Goal: Transaction & Acquisition: Purchase product/service

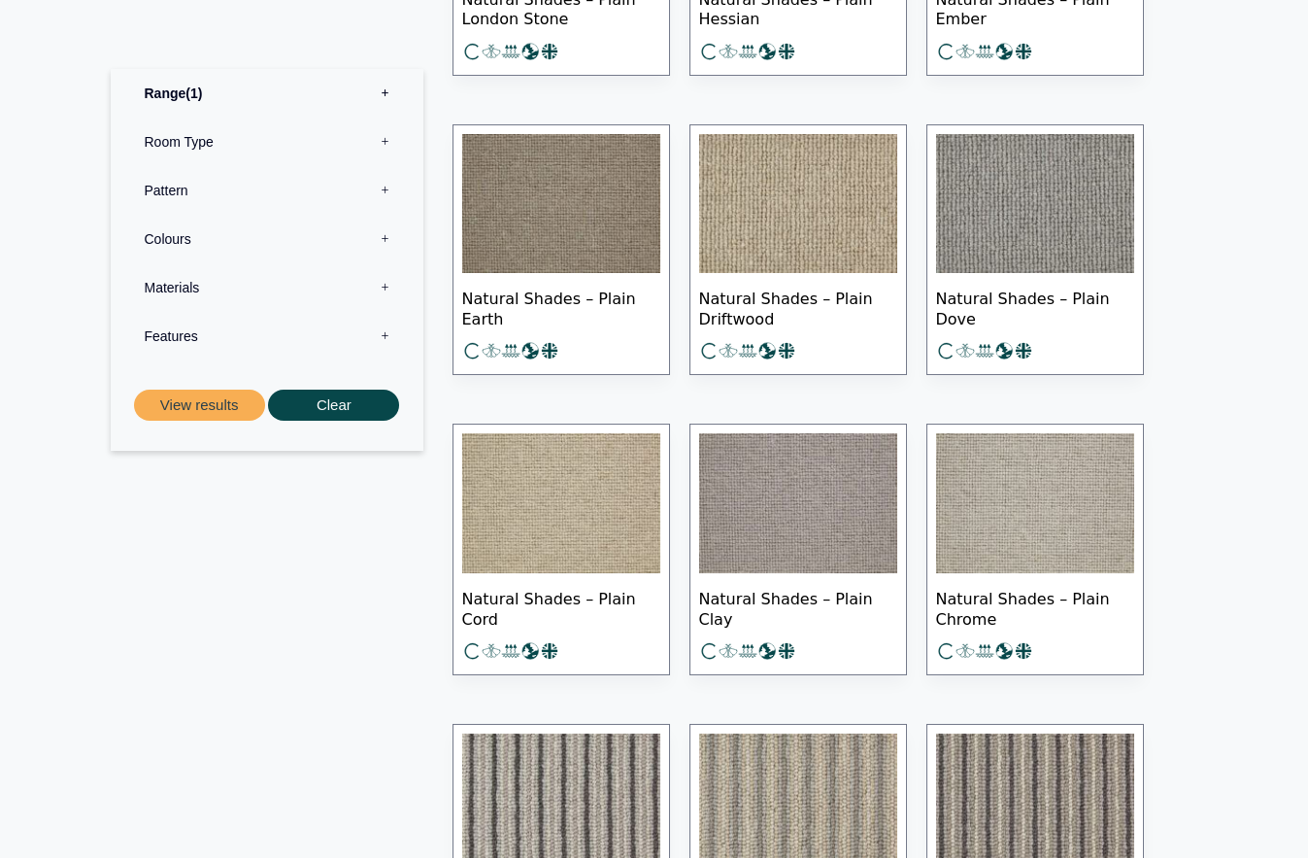
scroll to position [2147, 0]
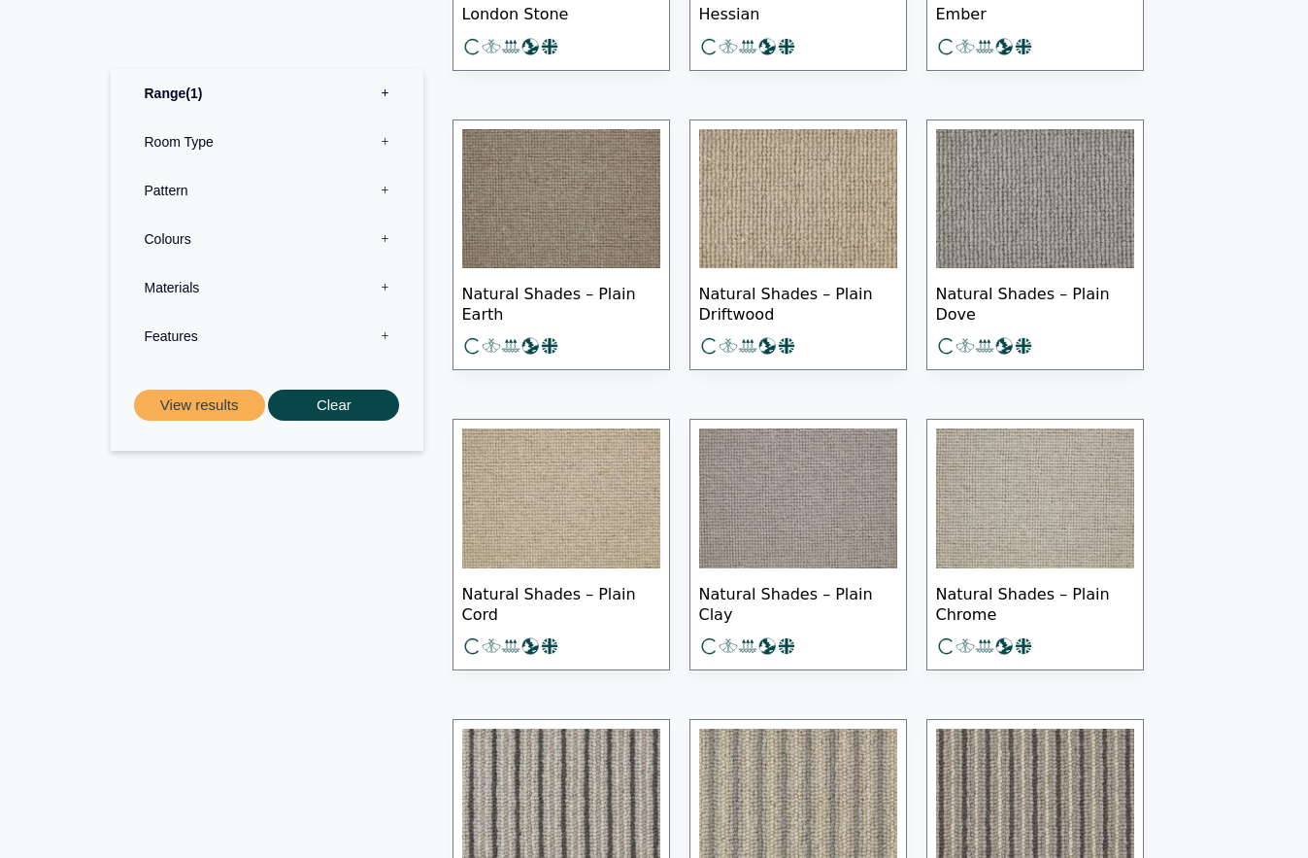
click at [568, 196] on img at bounding box center [561, 199] width 198 height 140
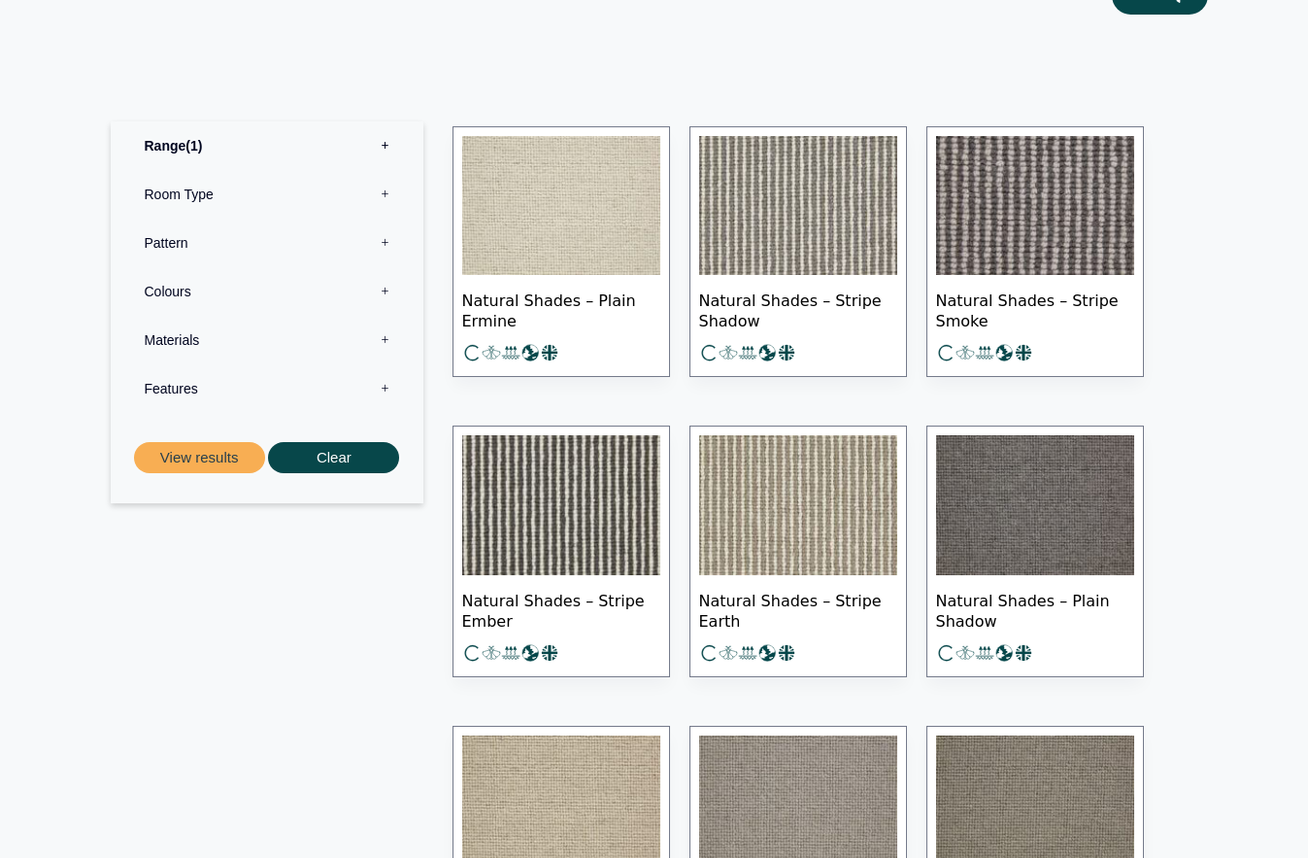
scroll to position [939, 0]
click at [789, 501] on img at bounding box center [798, 506] width 198 height 140
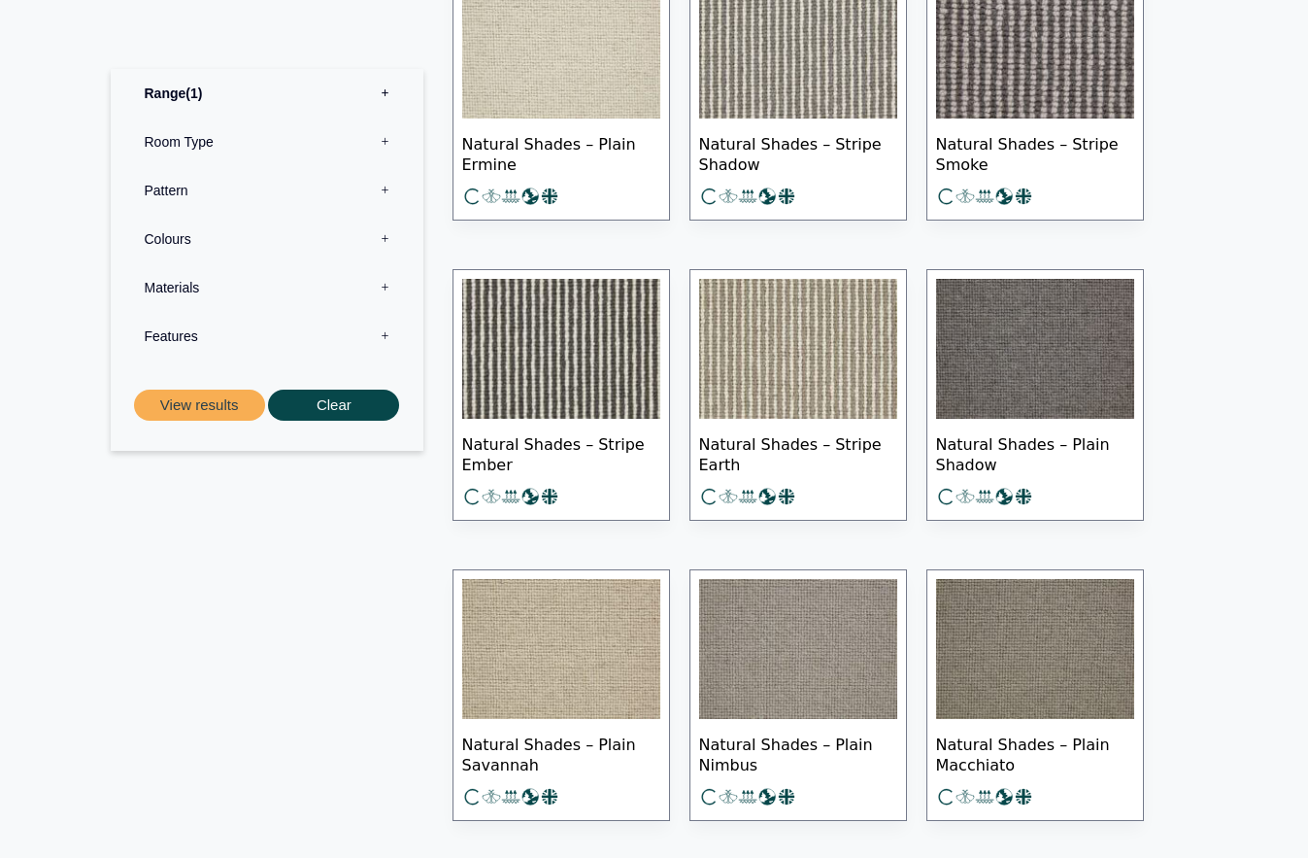
scroll to position [1098, 0]
click at [1003, 649] on img at bounding box center [1035, 648] width 198 height 140
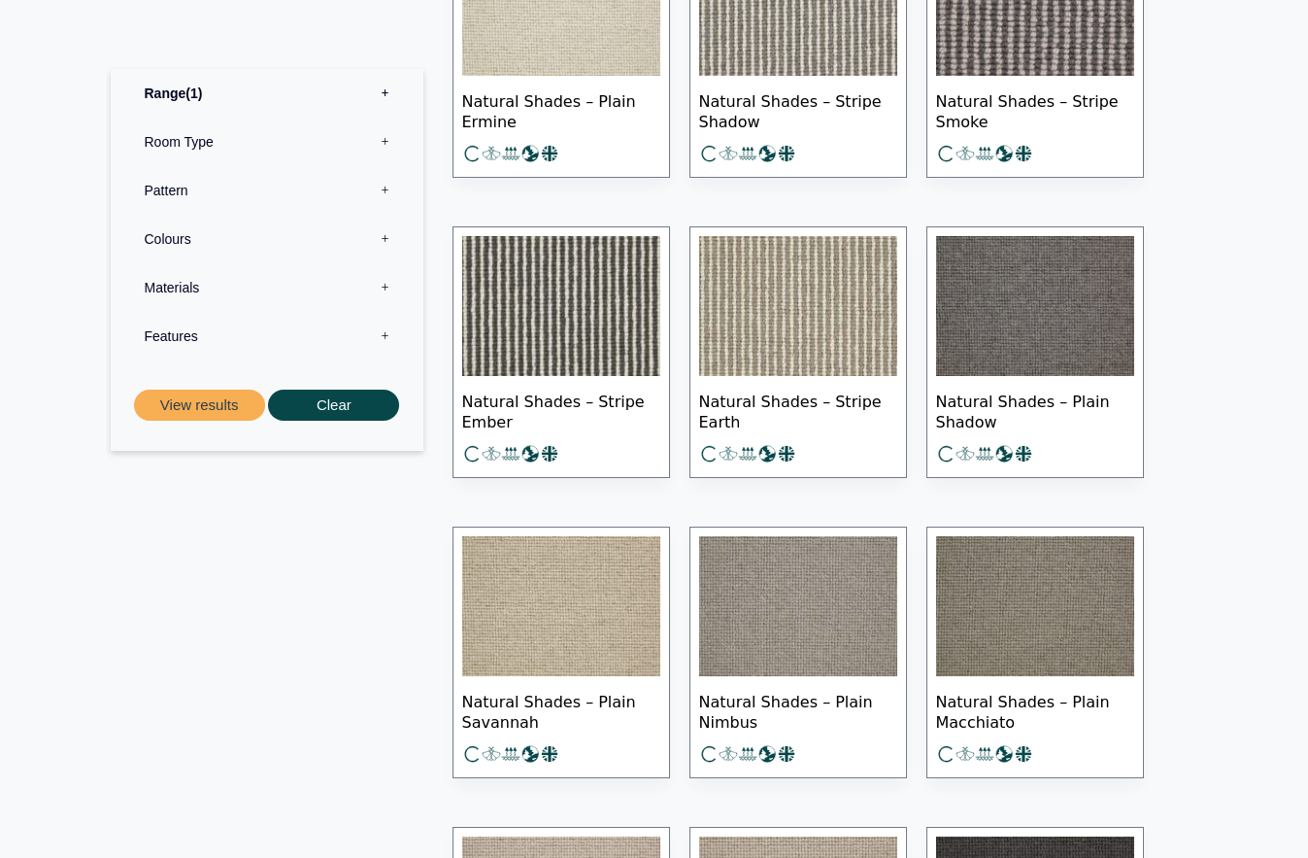
scroll to position [1136, 0]
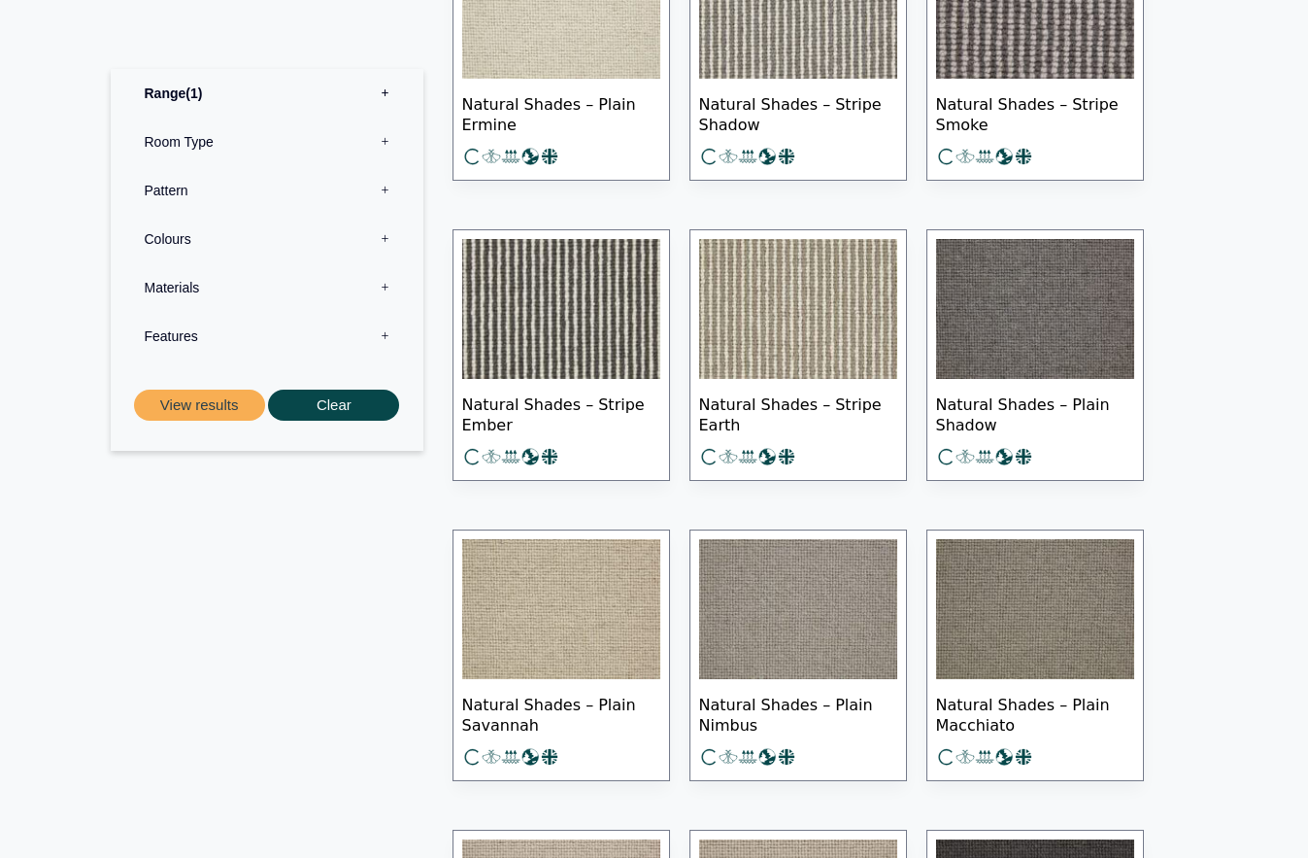
click at [793, 318] on img at bounding box center [798, 309] width 198 height 140
click at [1035, 600] on img at bounding box center [1035, 609] width 198 height 140
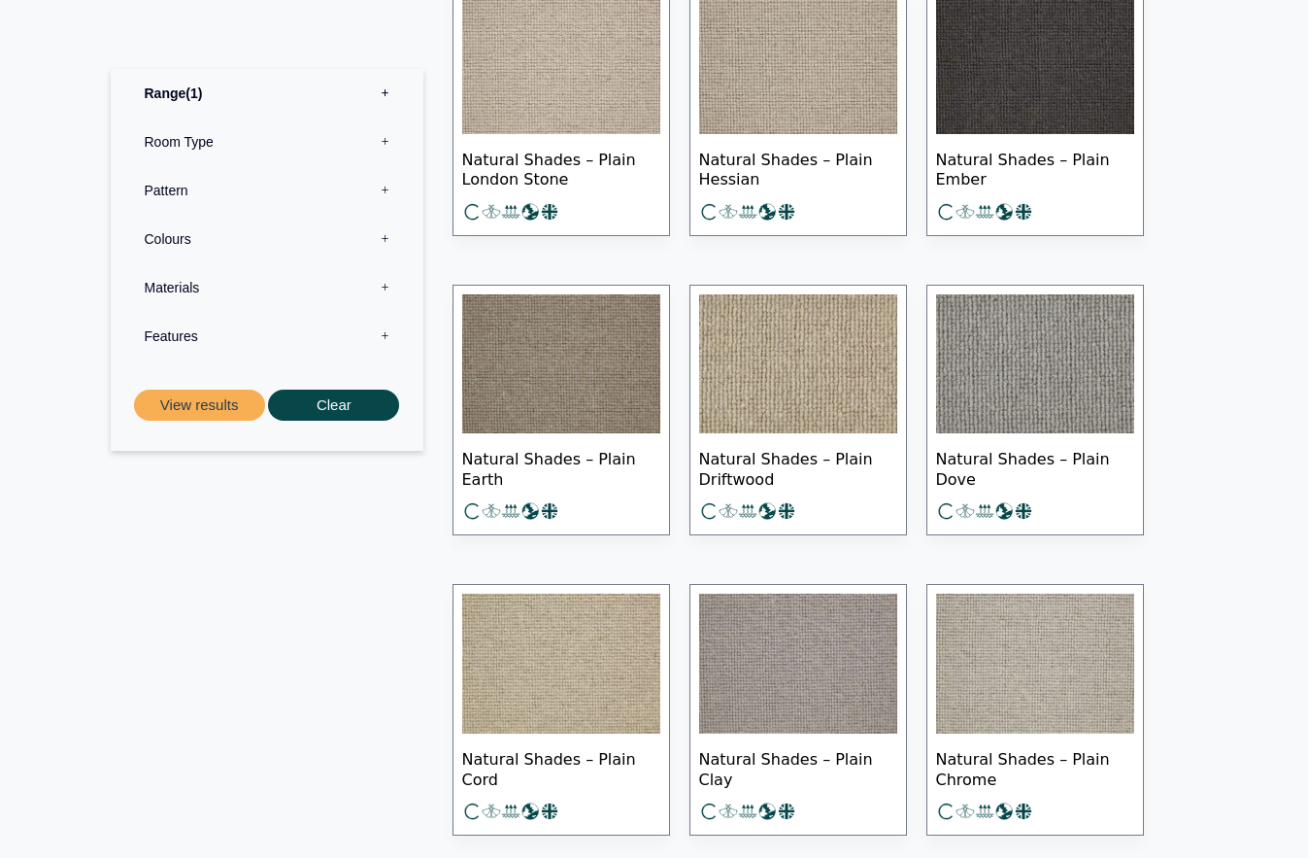
scroll to position [1973, 0]
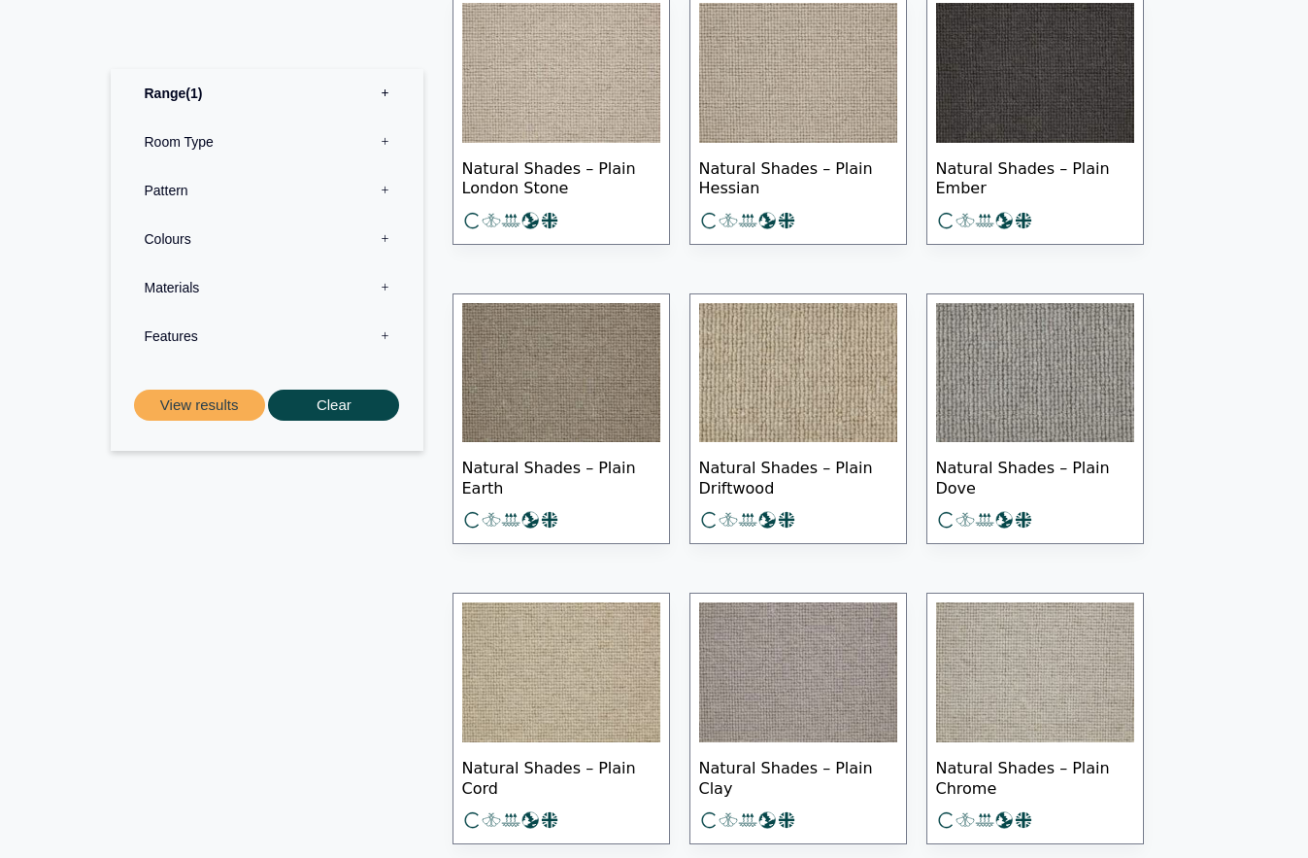
click at [791, 399] on img at bounding box center [798, 373] width 198 height 140
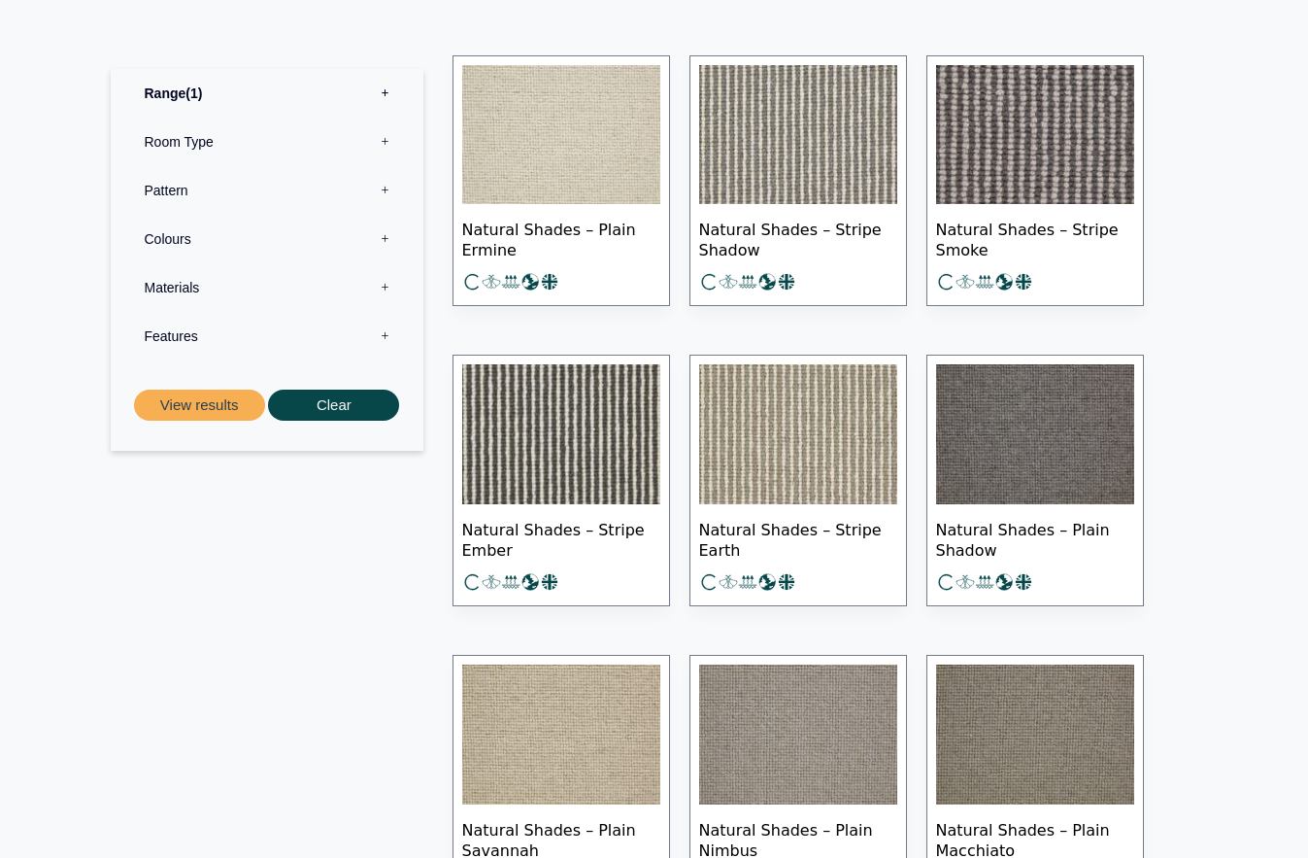
scroll to position [1004, 0]
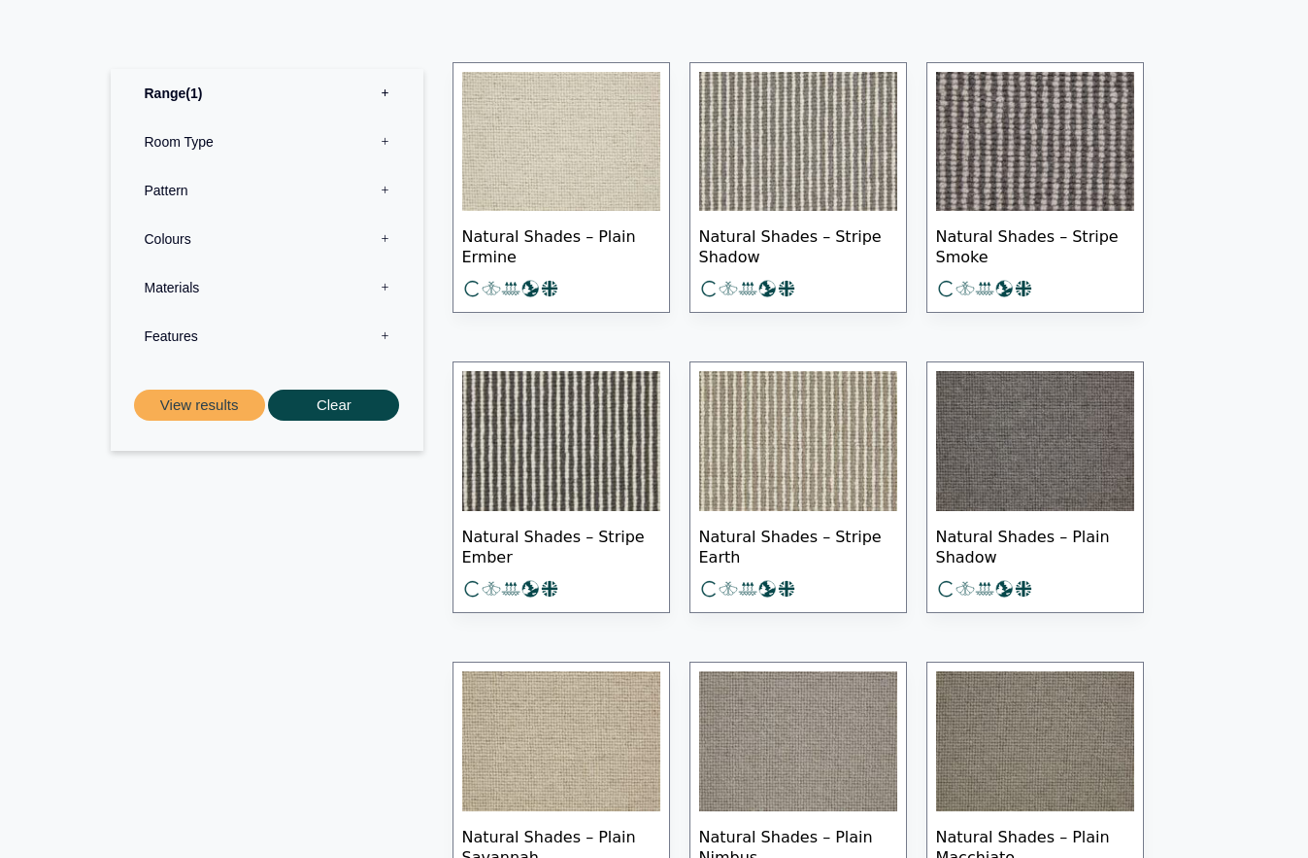
click at [565, 451] on img at bounding box center [561, 441] width 198 height 140
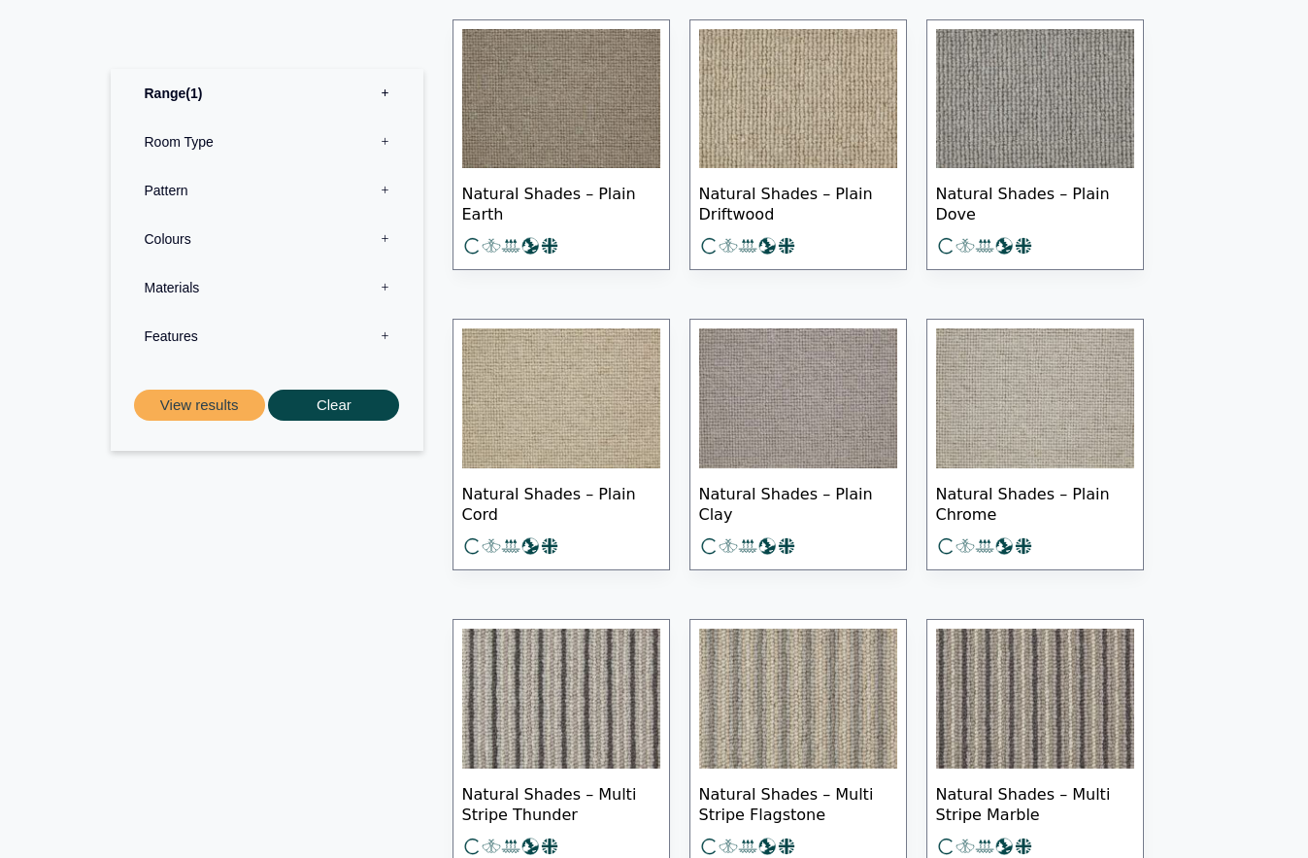
scroll to position [2246, 0]
click at [995, 398] on img at bounding box center [1035, 399] width 198 height 140
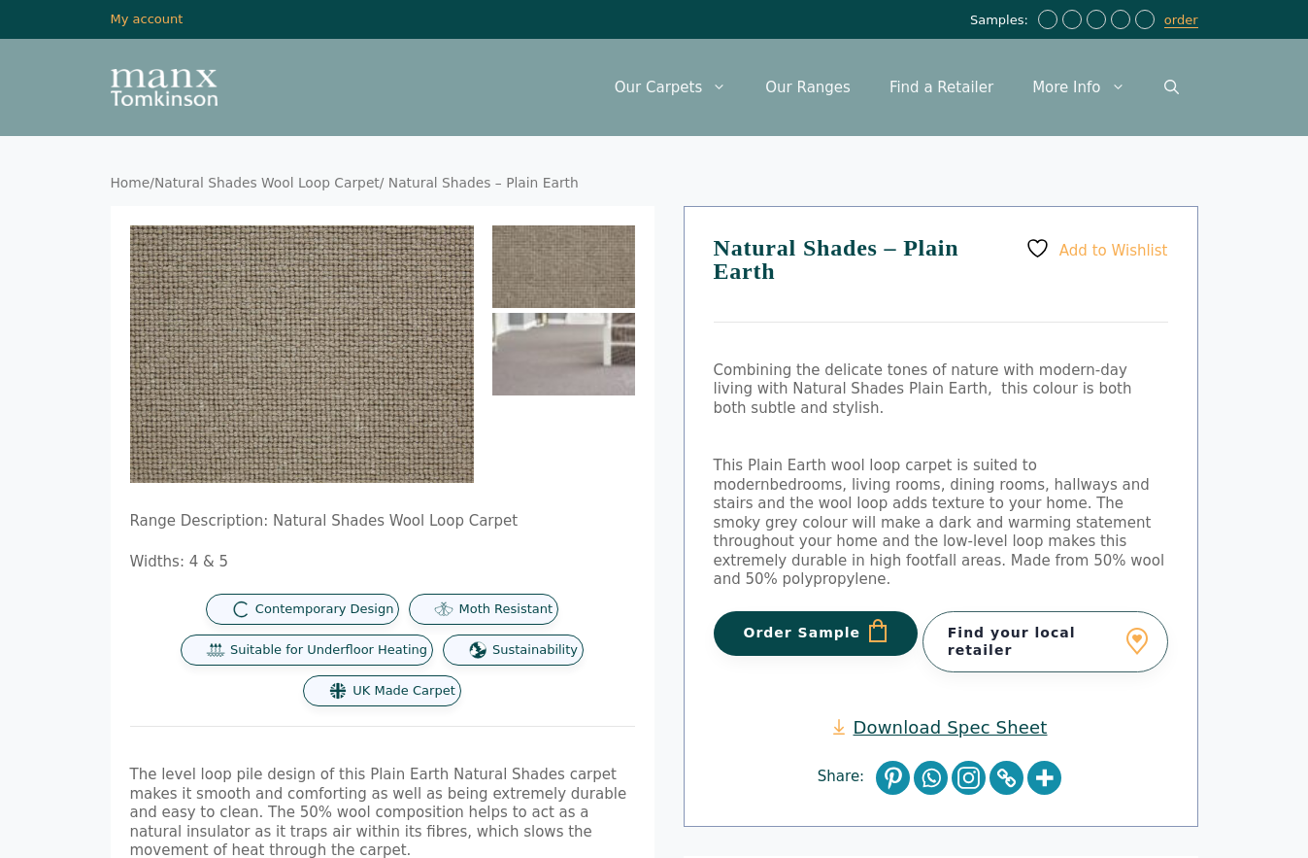
click at [603, 331] on img at bounding box center [563, 354] width 143 height 83
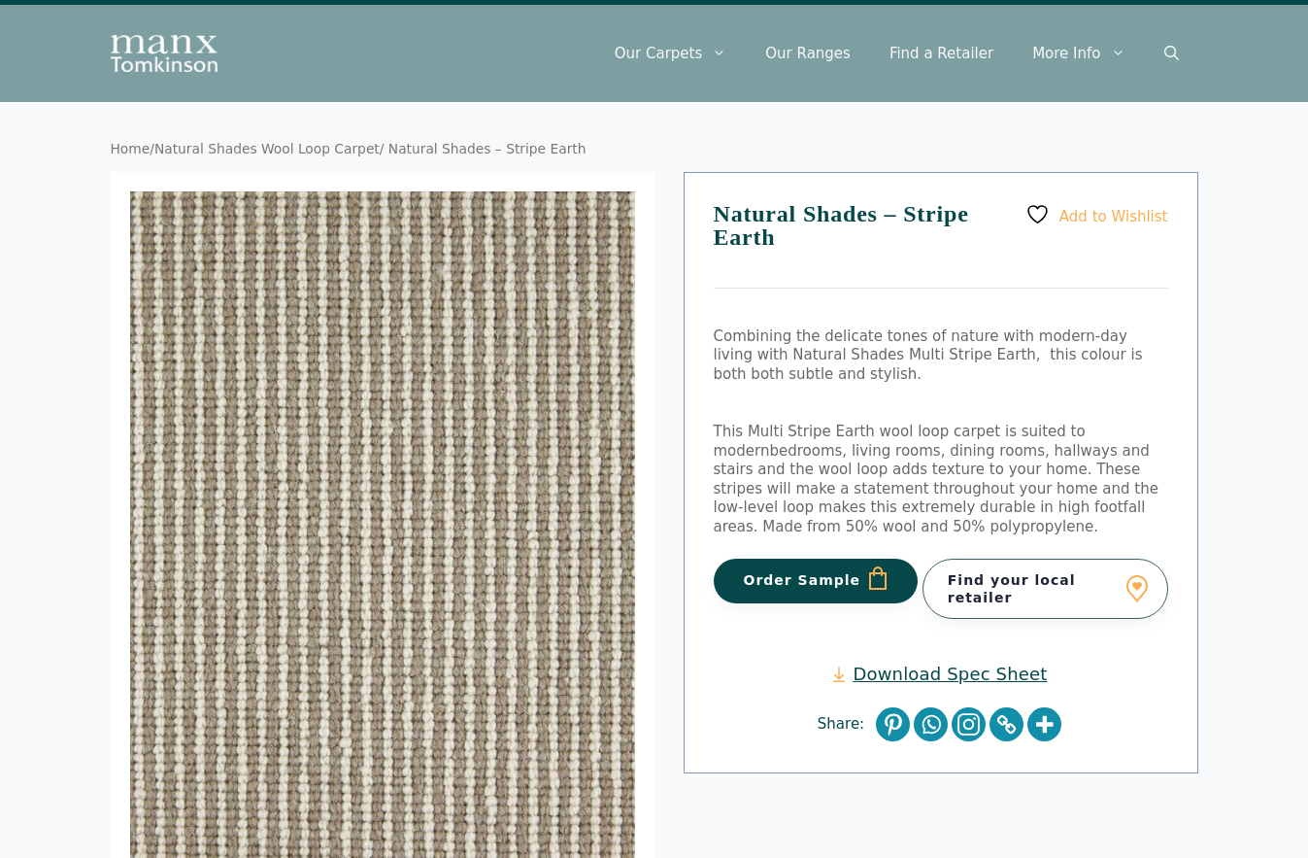
scroll to position [37, 0]
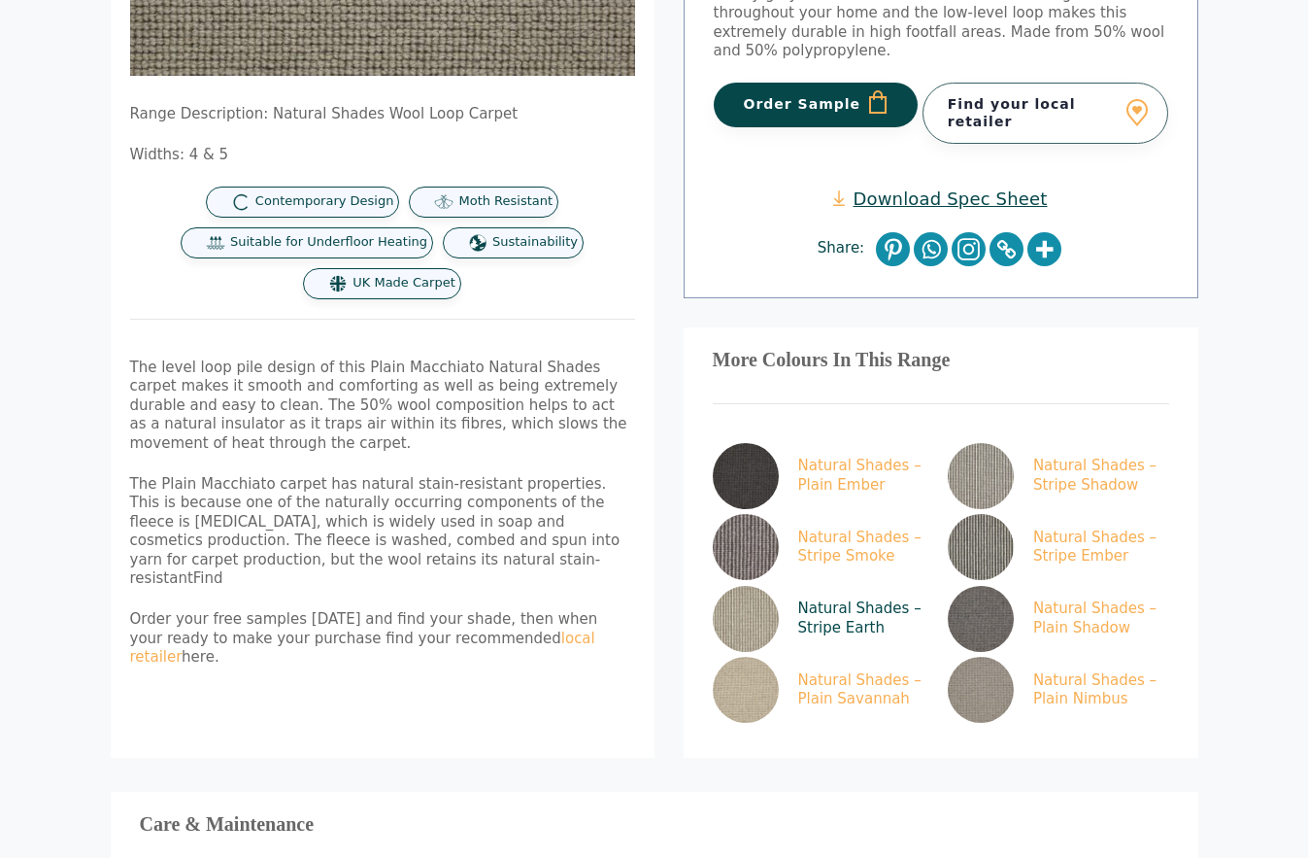
scroll to position [529, 0]
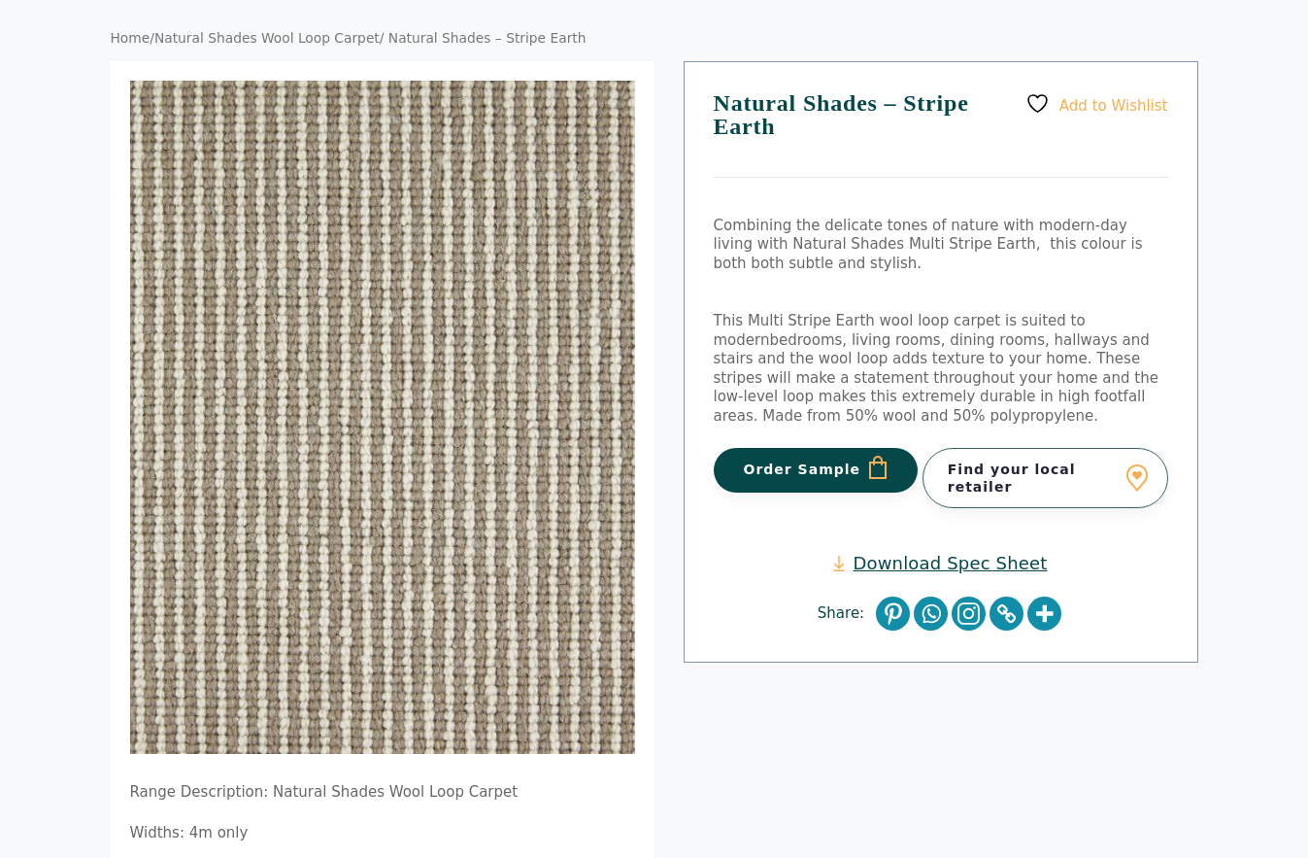
scroll to position [155, 0]
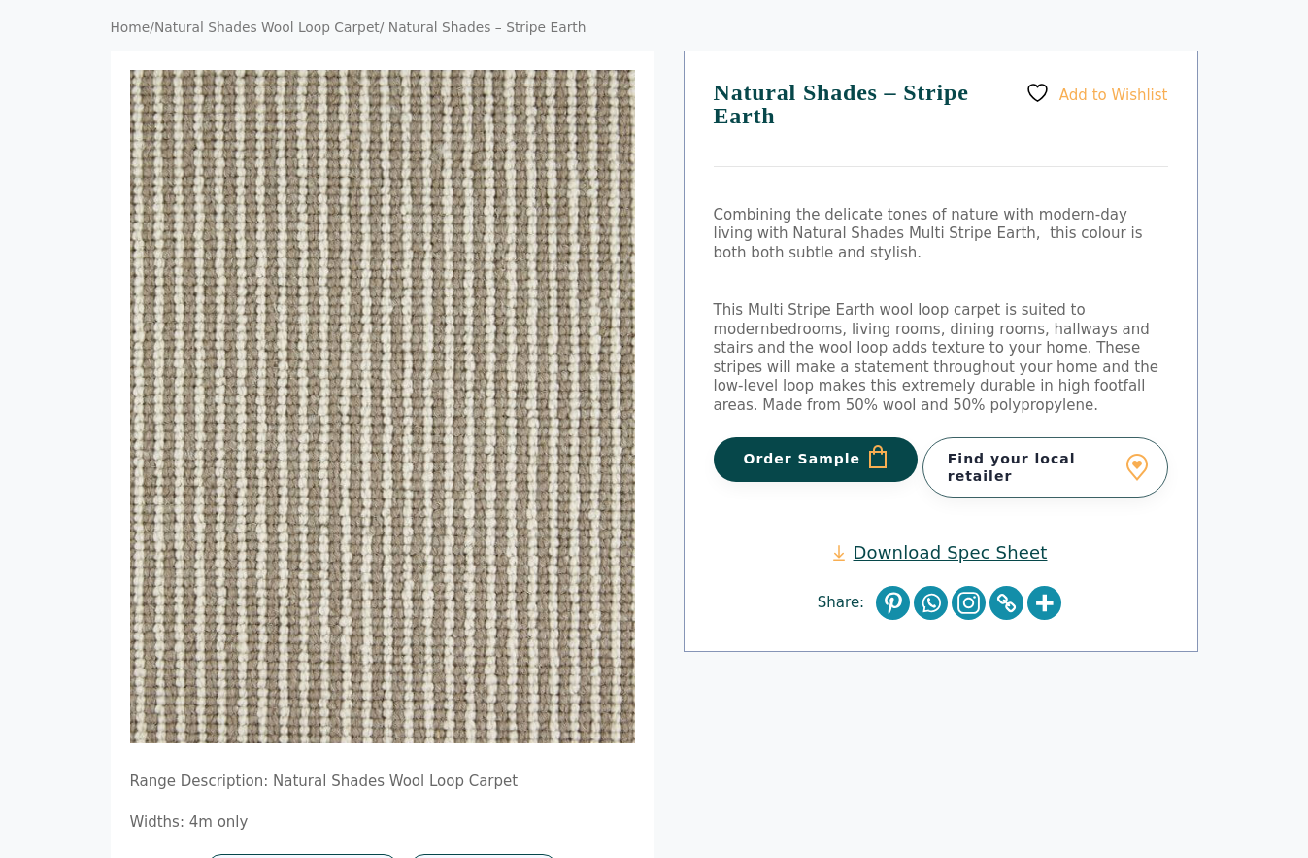
click at [800, 460] on button "Order Sample" at bounding box center [816, 459] width 205 height 45
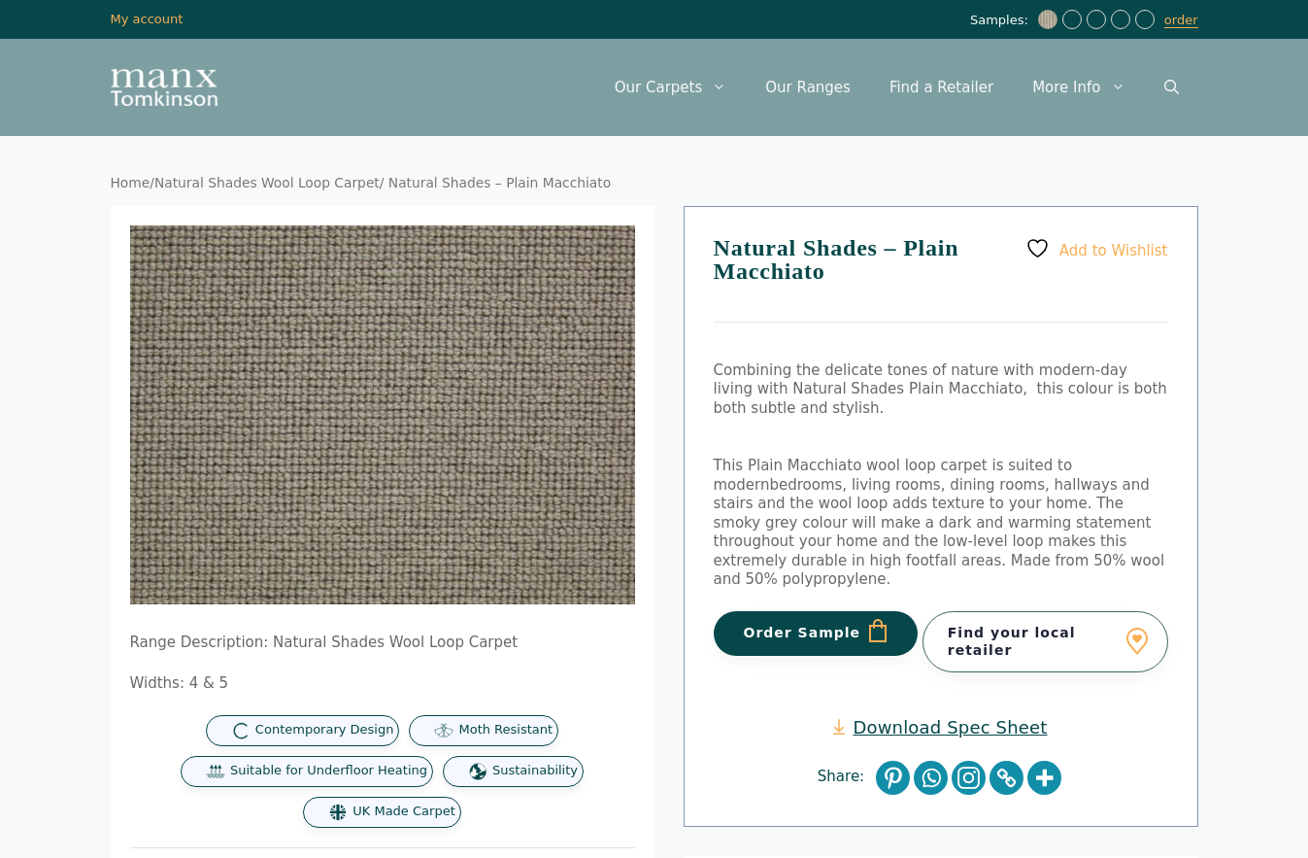
click at [787, 614] on button "Order Sample" at bounding box center [816, 633] width 205 height 45
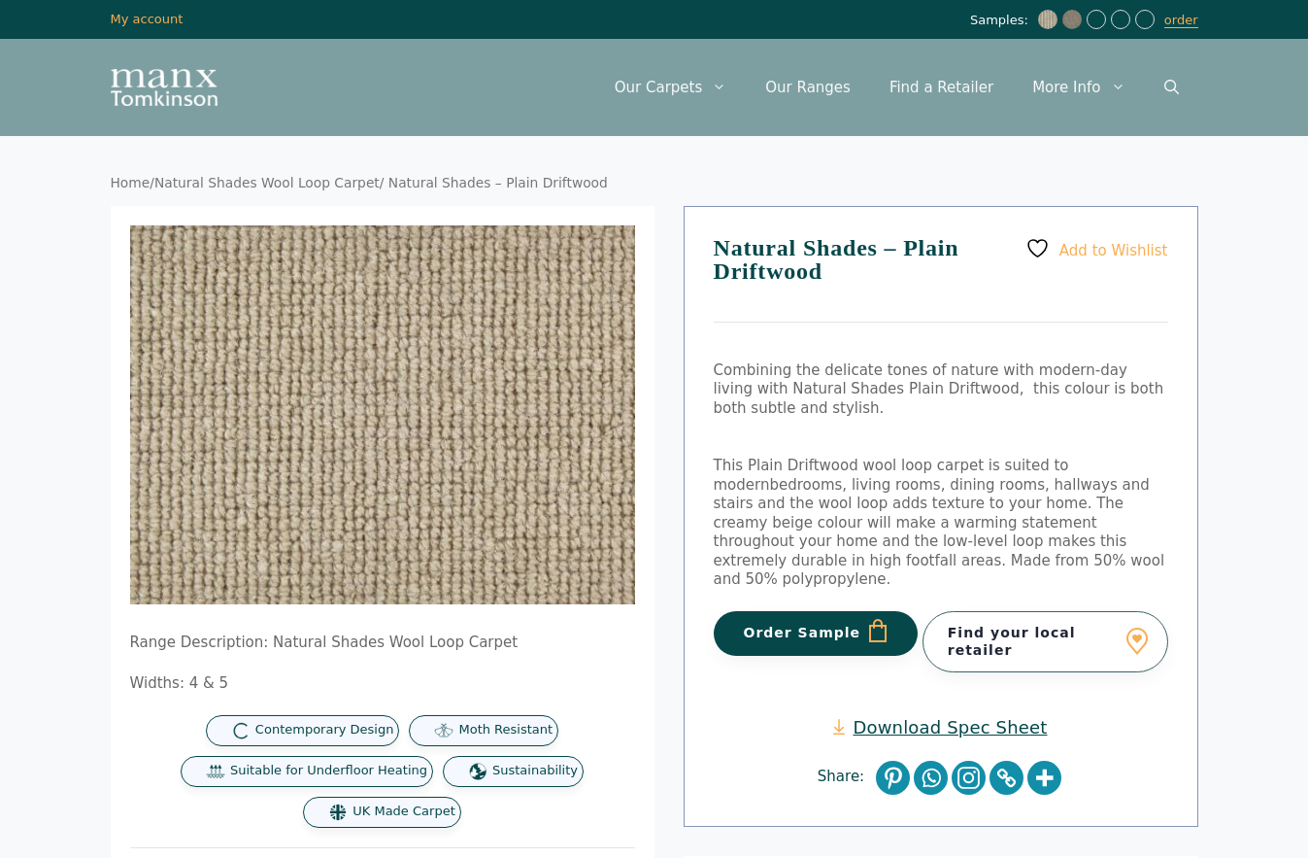
click at [790, 611] on button "Order Sample" at bounding box center [816, 633] width 205 height 45
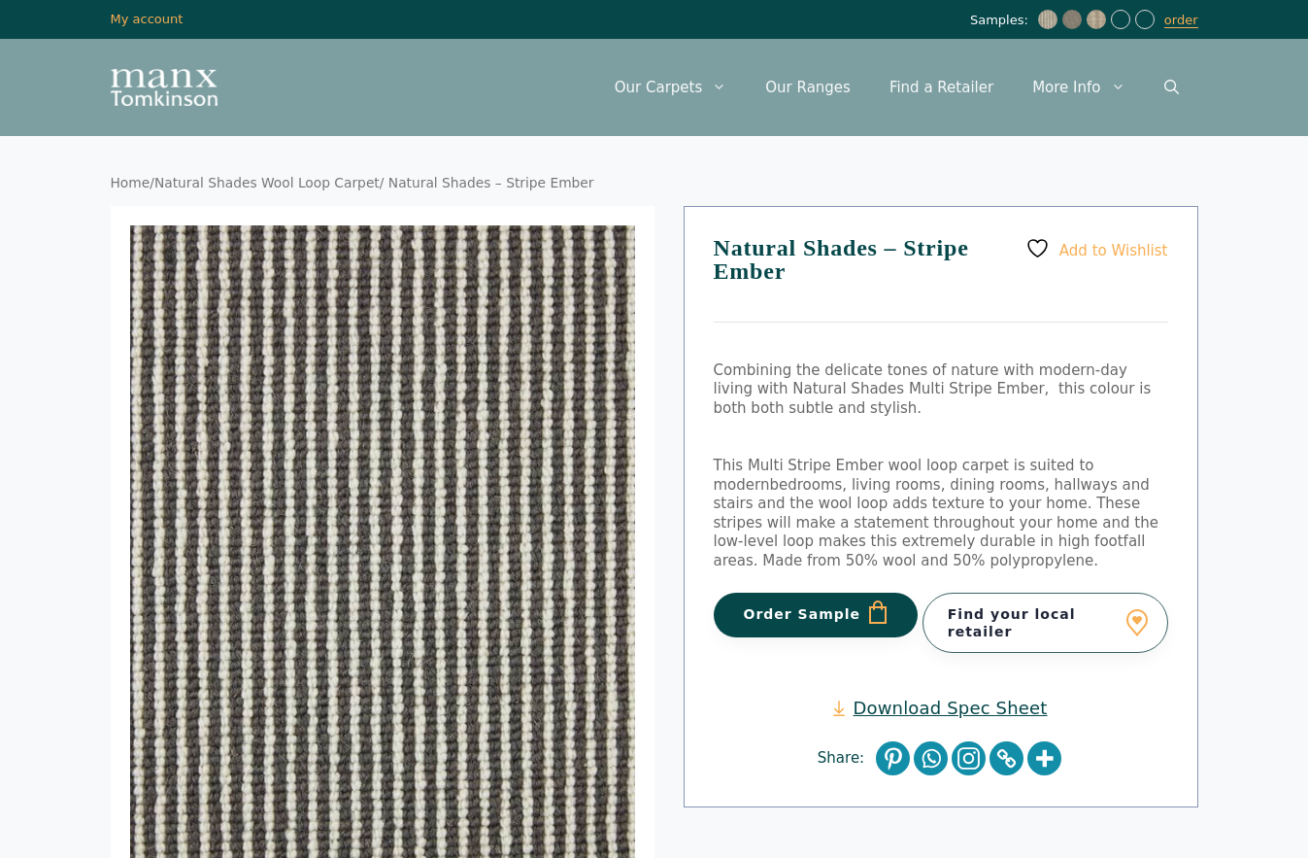
click at [794, 615] on button "Order Sample" at bounding box center [816, 615] width 205 height 45
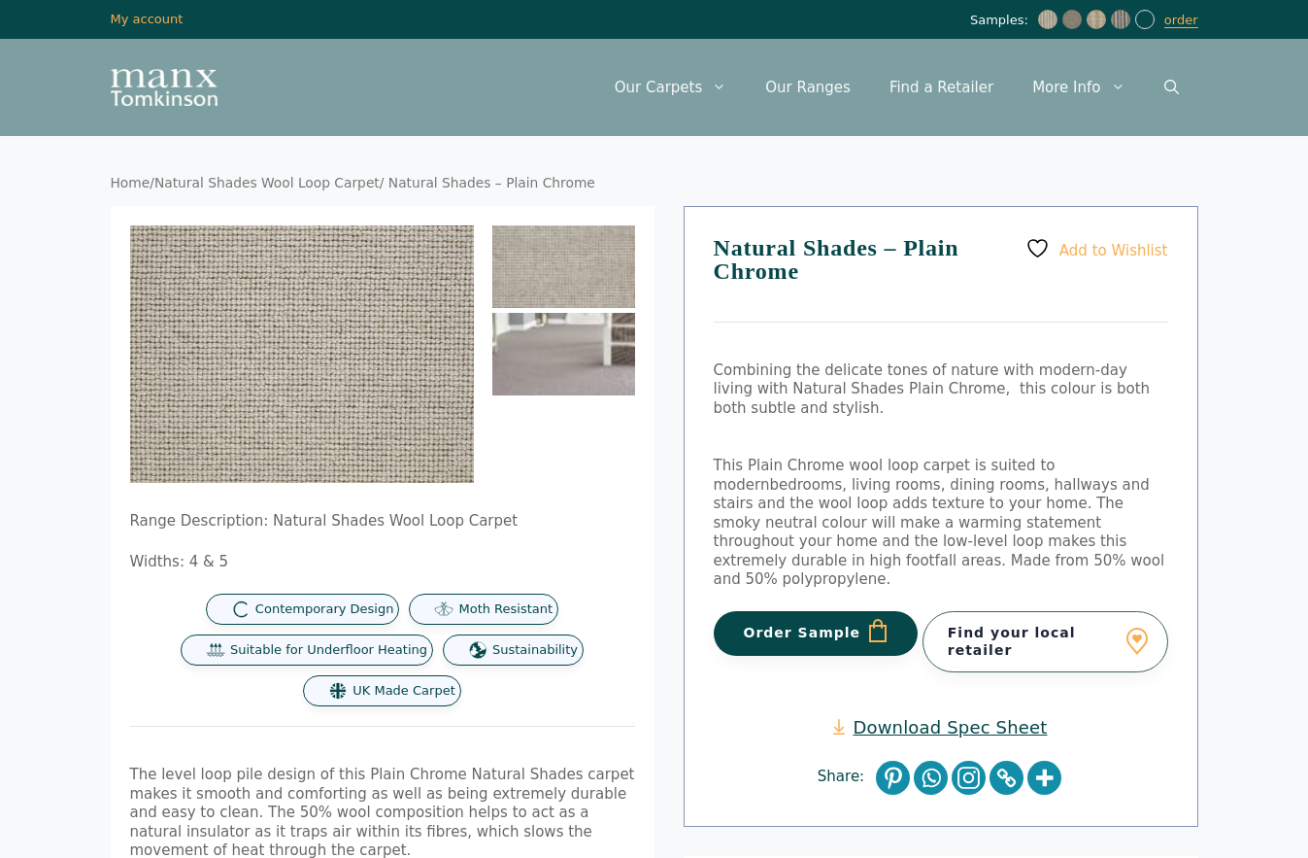
click at [544, 347] on img at bounding box center [563, 354] width 143 height 83
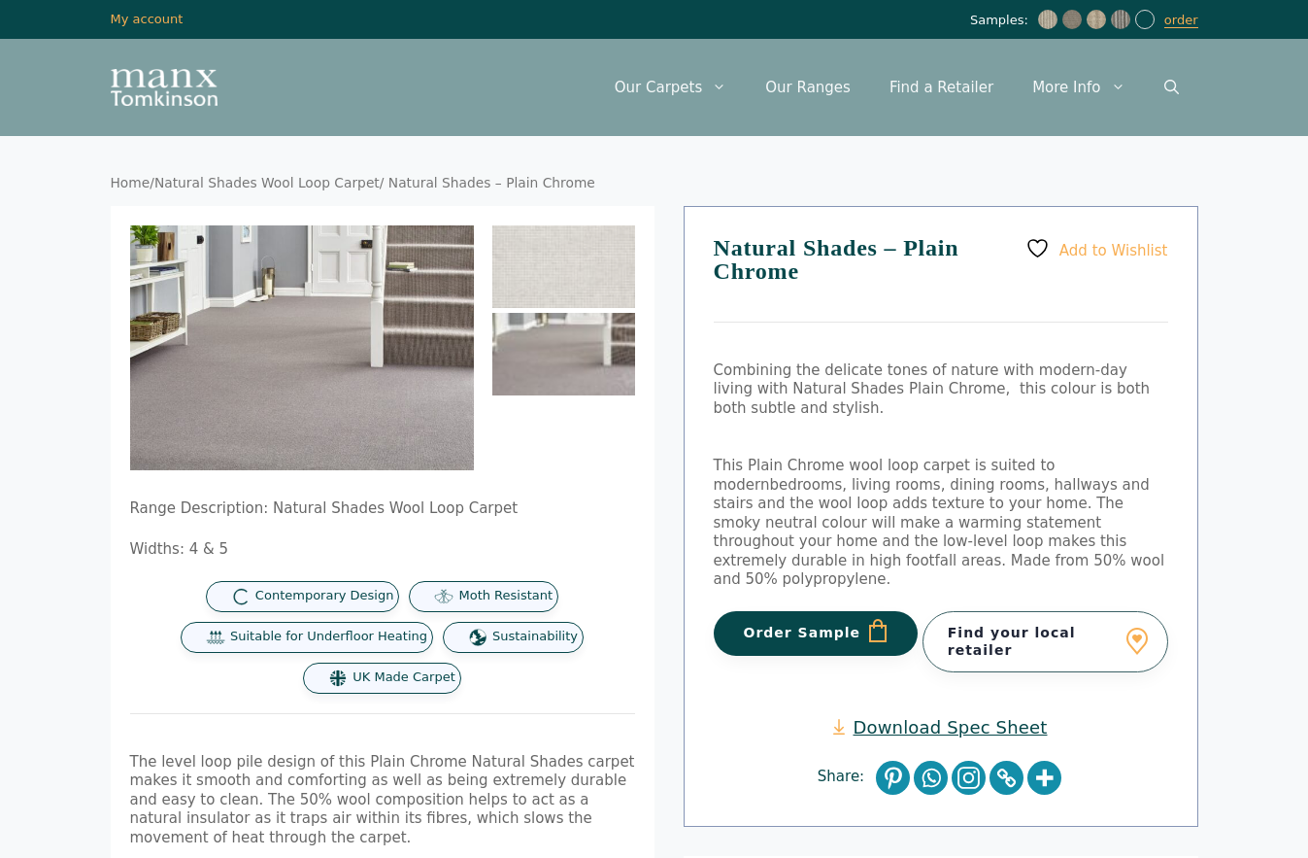
click at [808, 627] on button "Order Sample" at bounding box center [816, 633] width 205 height 45
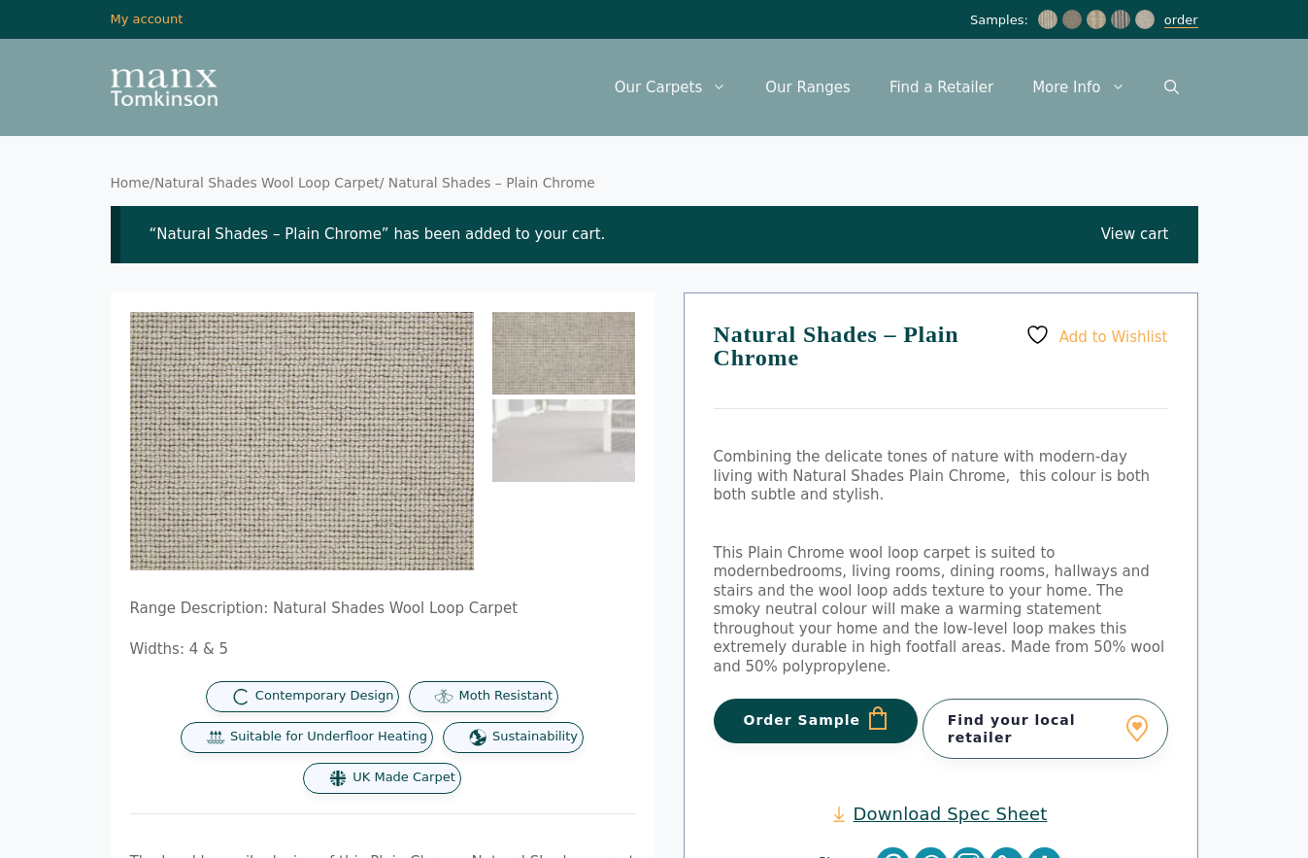
click at [1184, 18] on link "order" at bounding box center [1182, 21] width 34 height 16
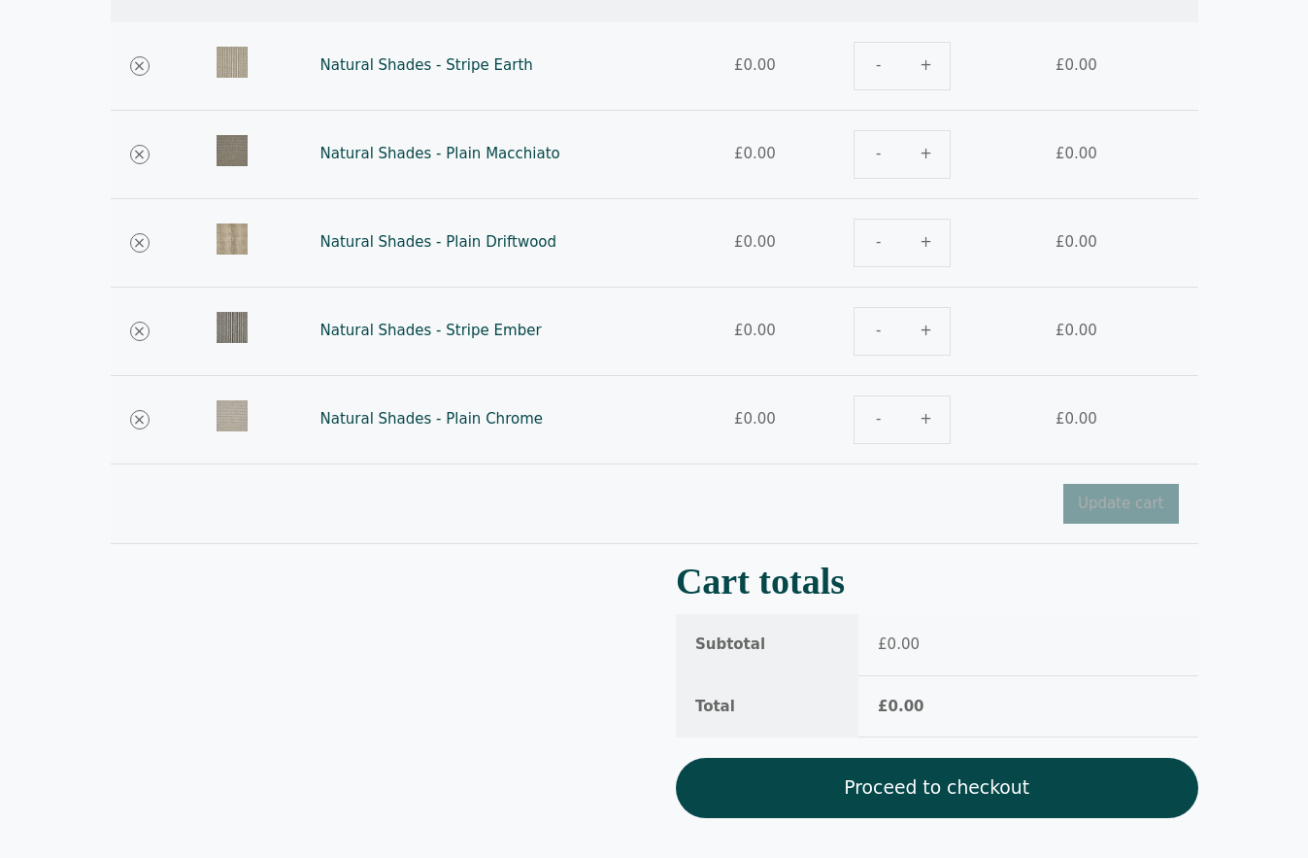
scroll to position [302, 0]
click at [948, 796] on link "Proceed to checkout" at bounding box center [937, 787] width 523 height 60
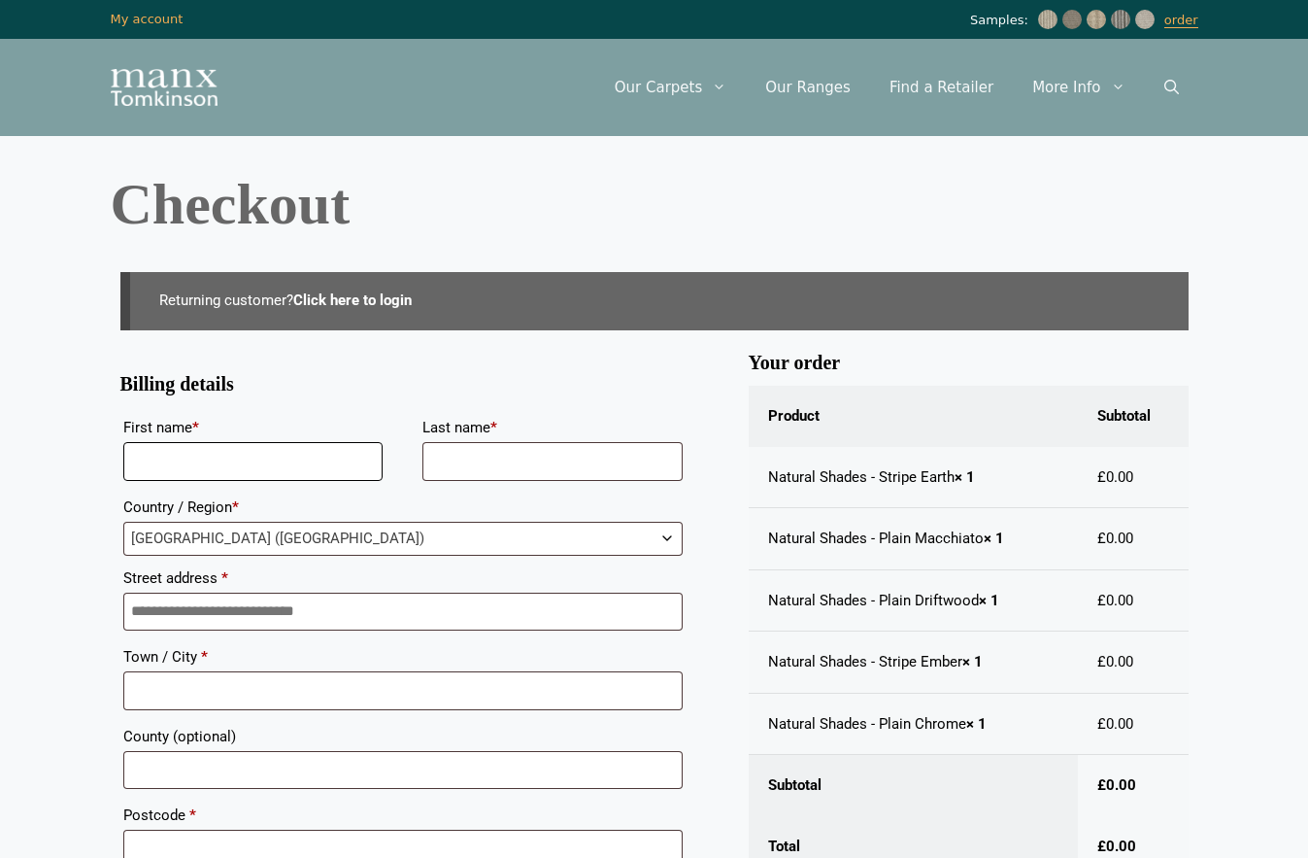
click at [242, 468] on input "First name *" at bounding box center [253, 461] width 260 height 39
type input "*********"
type input "********"
type input "*********"
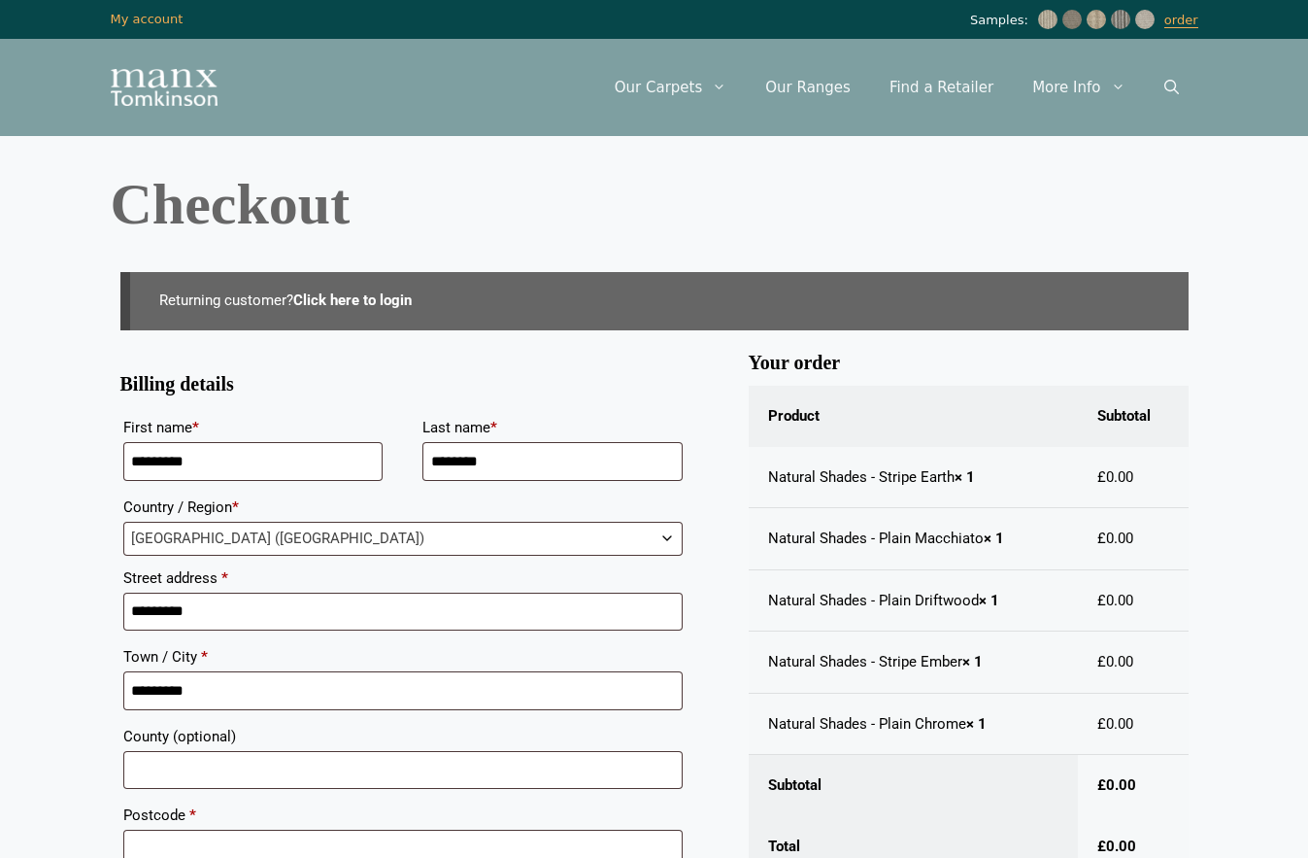
type input "*********"
type input "********"
type input "**********"
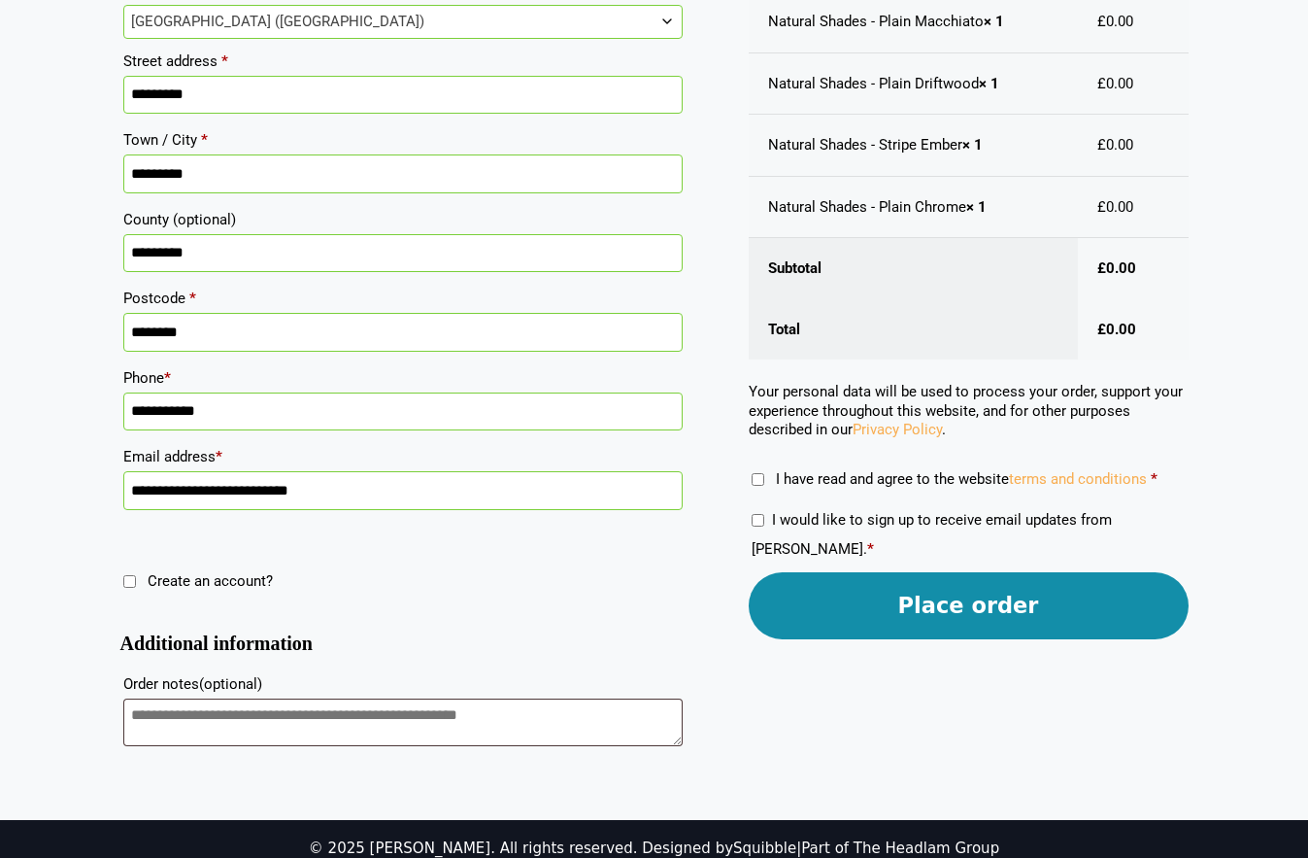
scroll to position [538, 0]
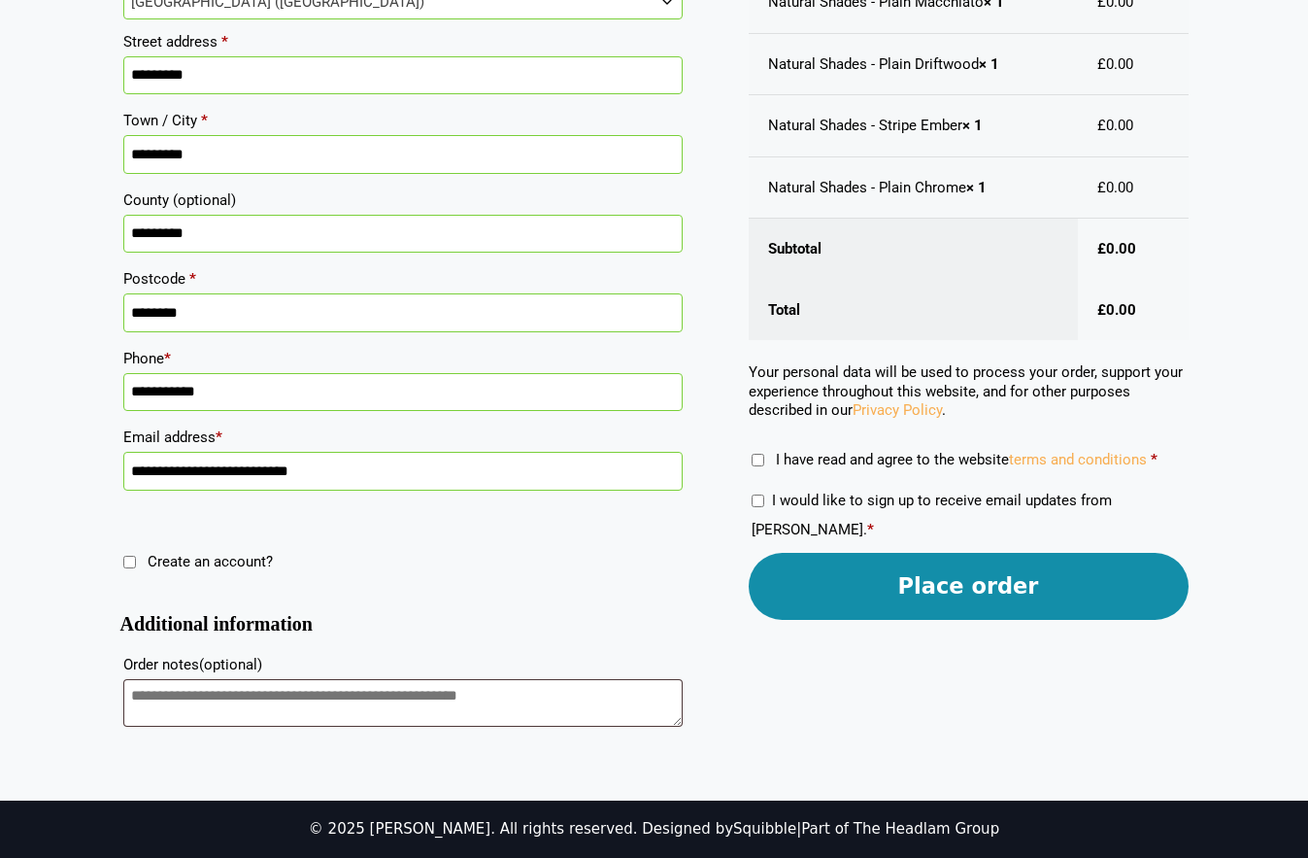
click at [989, 592] on button "Place order" at bounding box center [969, 586] width 440 height 67
